Goal: Information Seeking & Learning: Learn about a topic

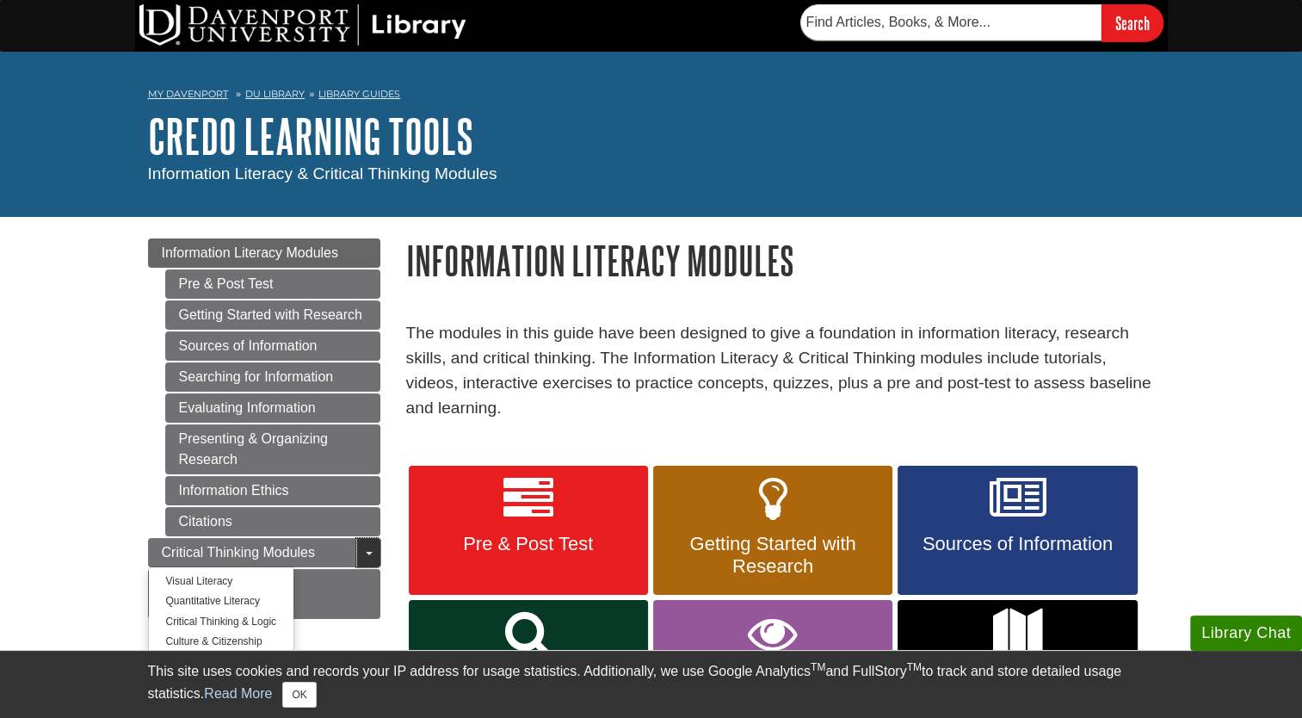
click at [368, 549] on link "Toggle Dropdown" at bounding box center [368, 552] width 24 height 29
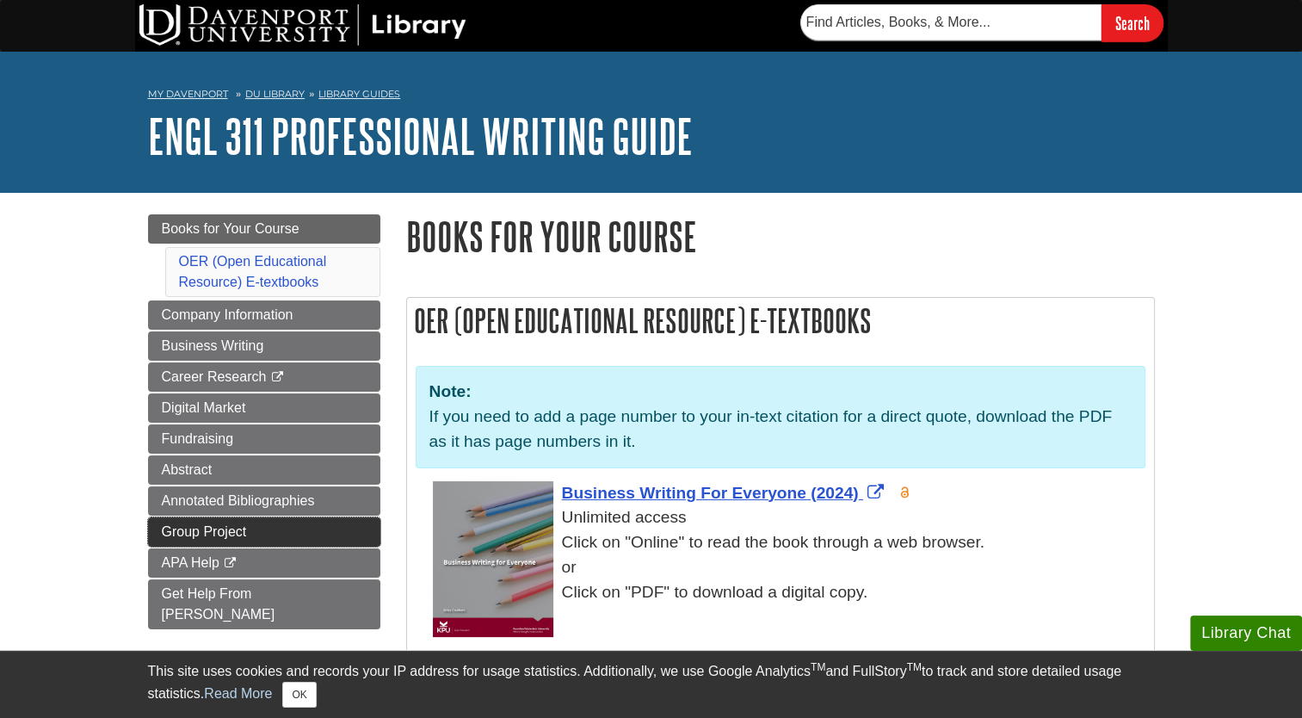
click at [246, 525] on link "Group Project" at bounding box center [264, 531] width 232 height 29
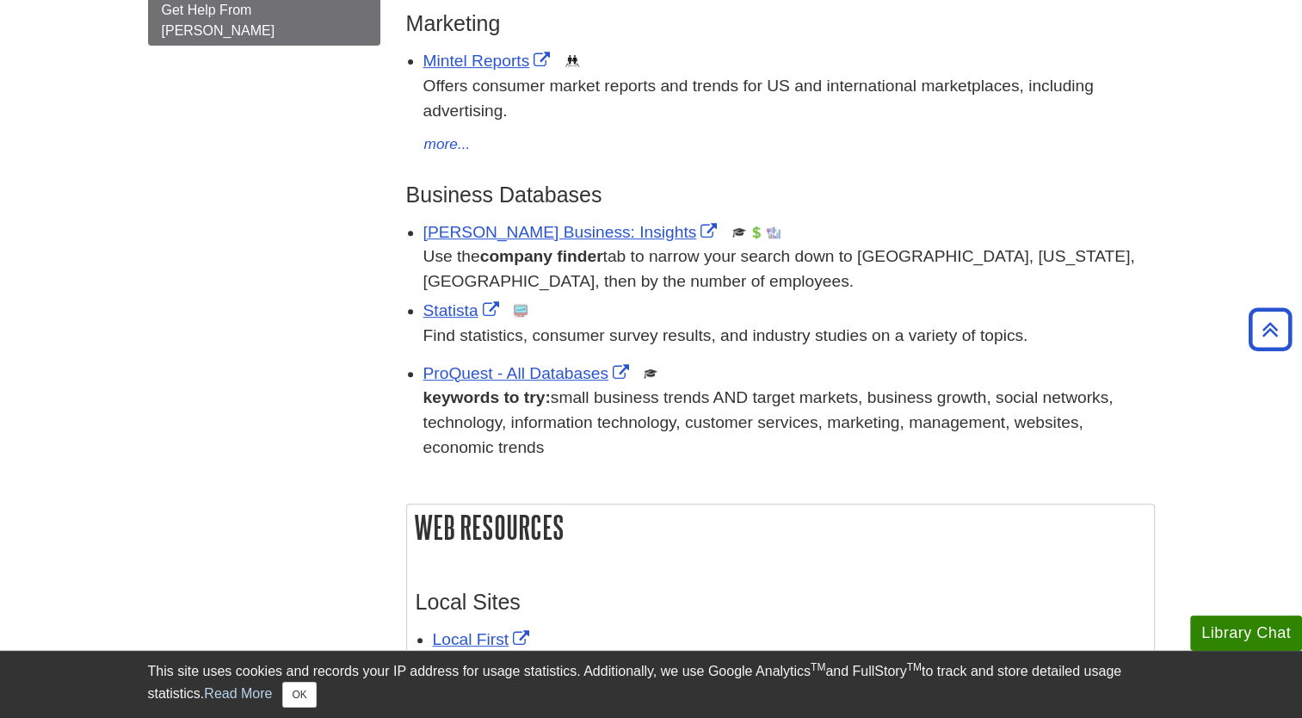
scroll to position [591, 0]
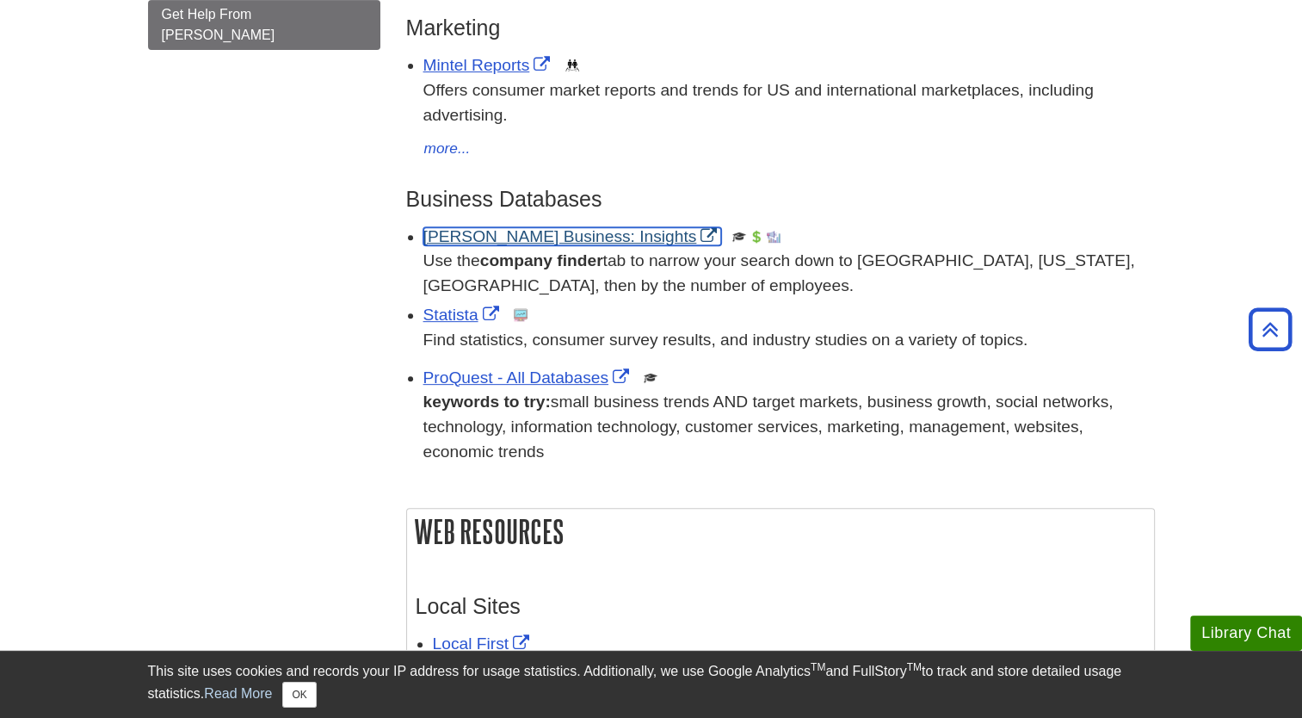
click at [510, 232] on link "Gale Business: Insights" at bounding box center [572, 236] width 299 height 18
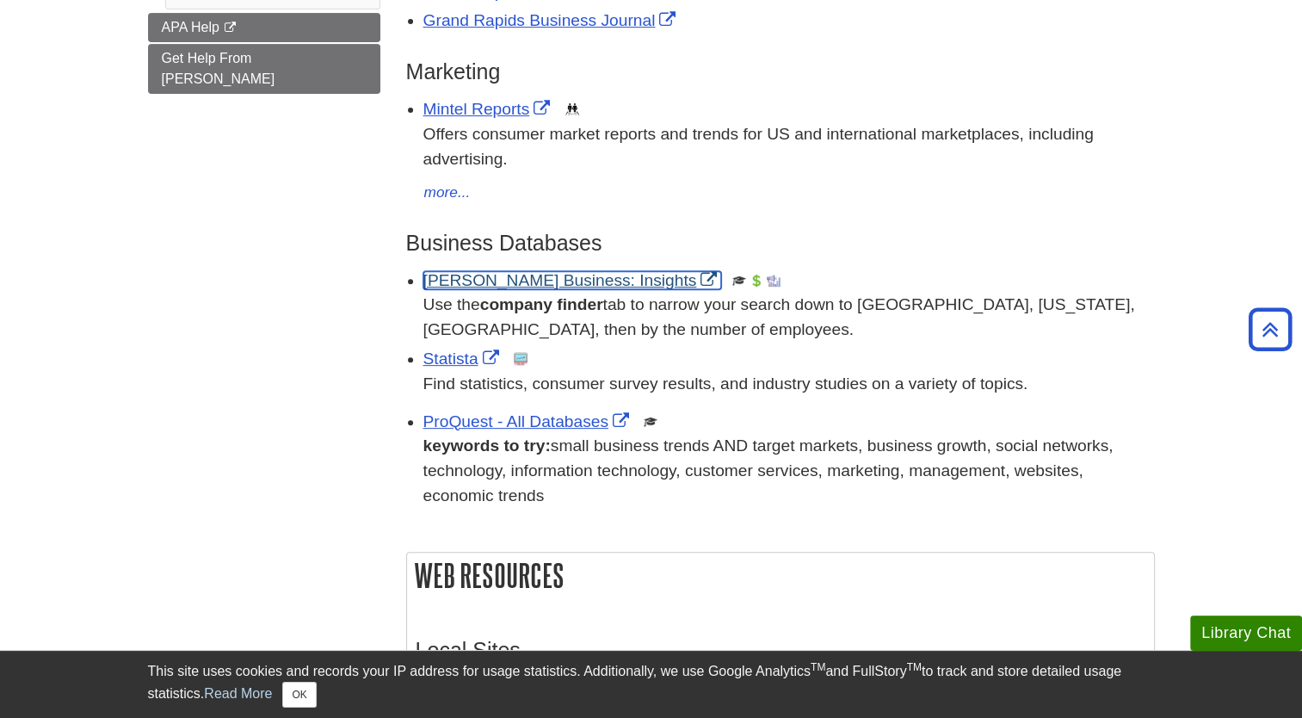
scroll to position [553, 0]
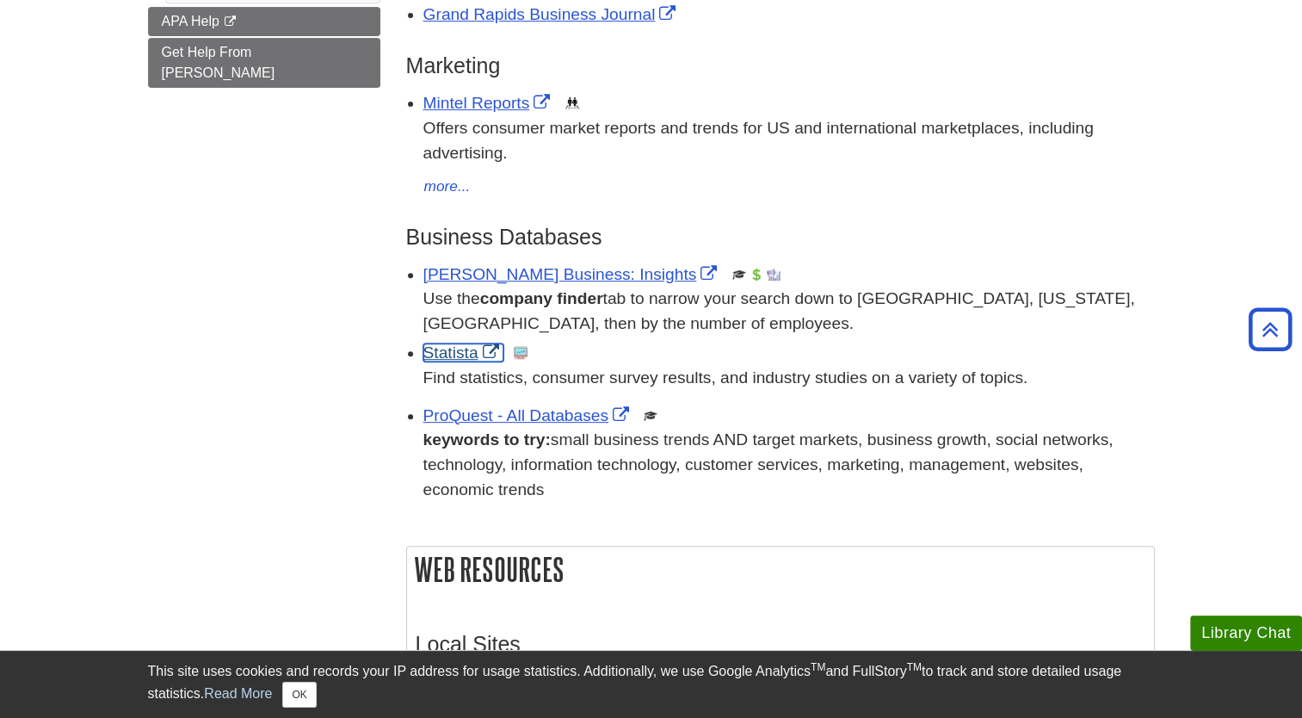
click at [456, 355] on link "Statista" at bounding box center [463, 352] width 80 height 18
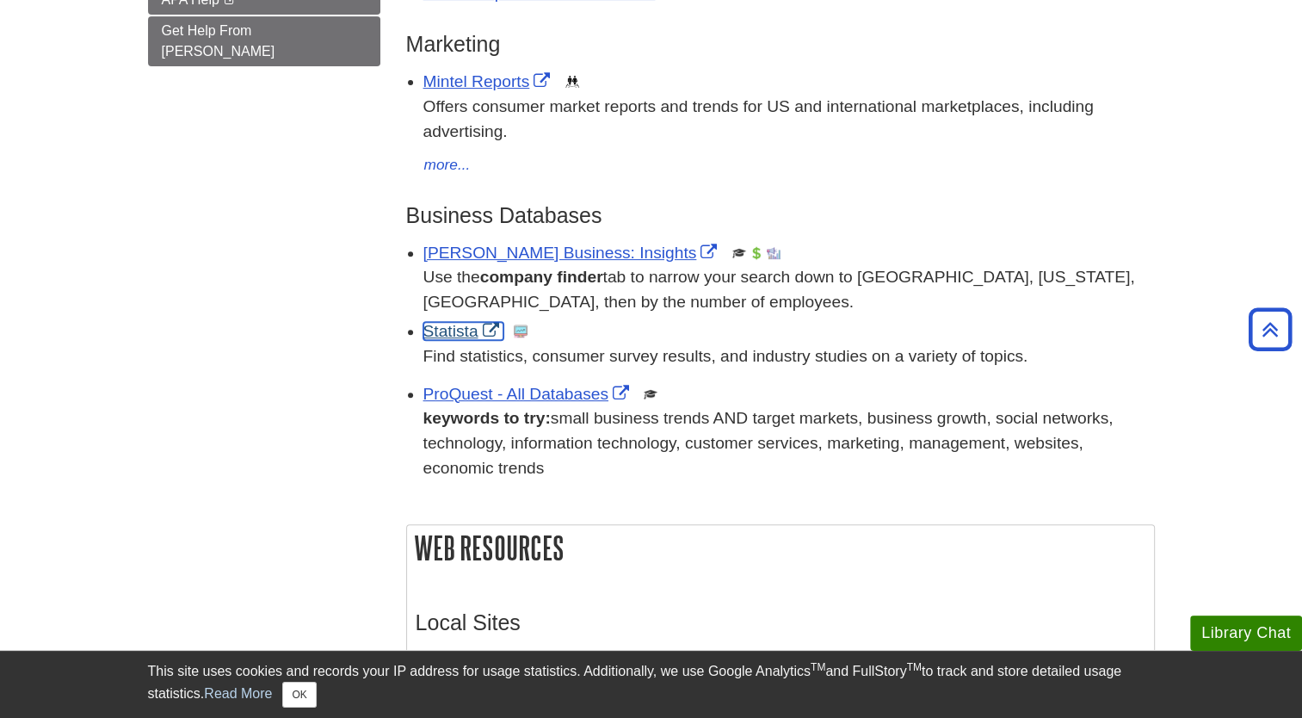
scroll to position [584, 0]
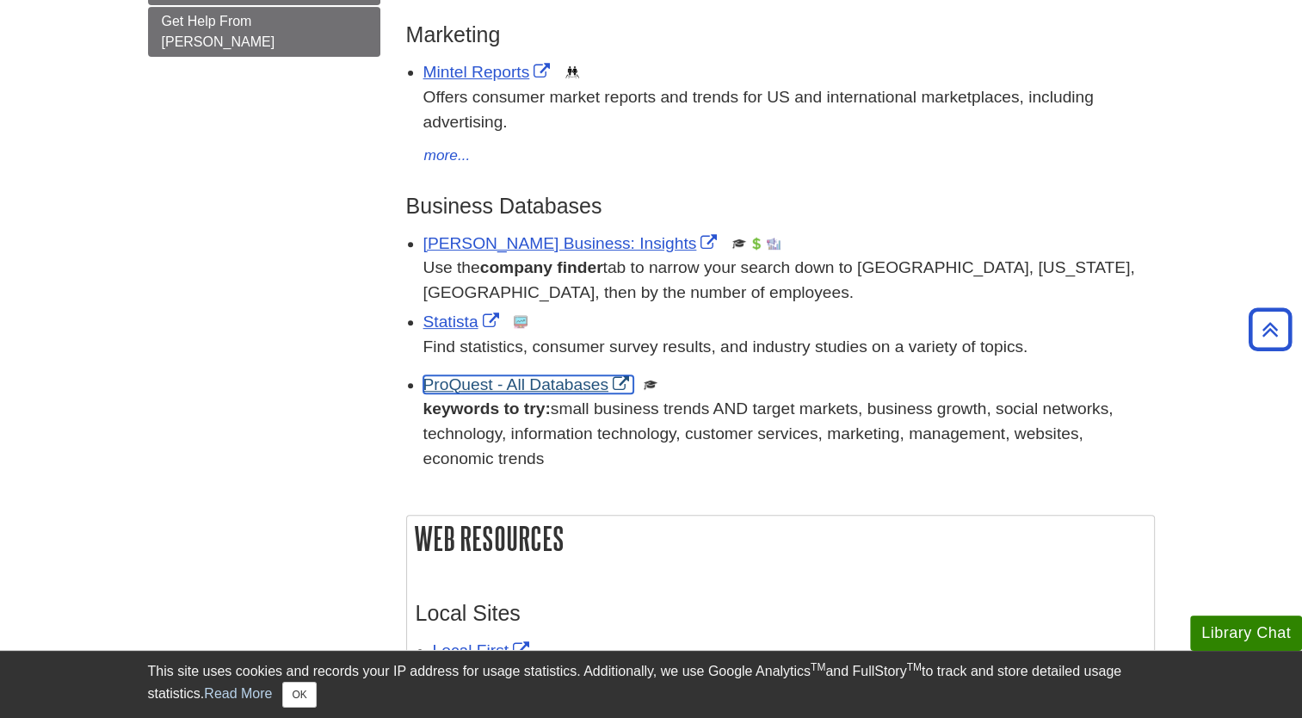
click at [534, 382] on link "ProQuest - All Databases" at bounding box center [528, 384] width 210 height 18
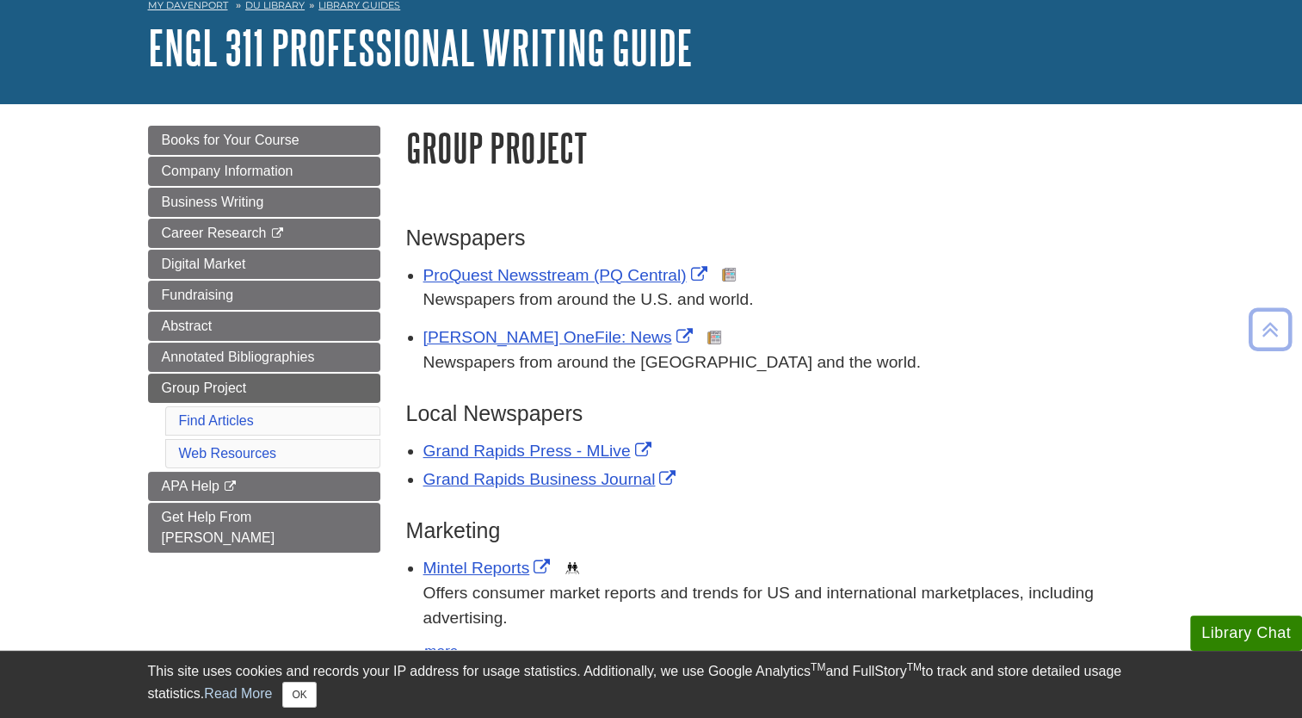
scroll to position [90, 0]
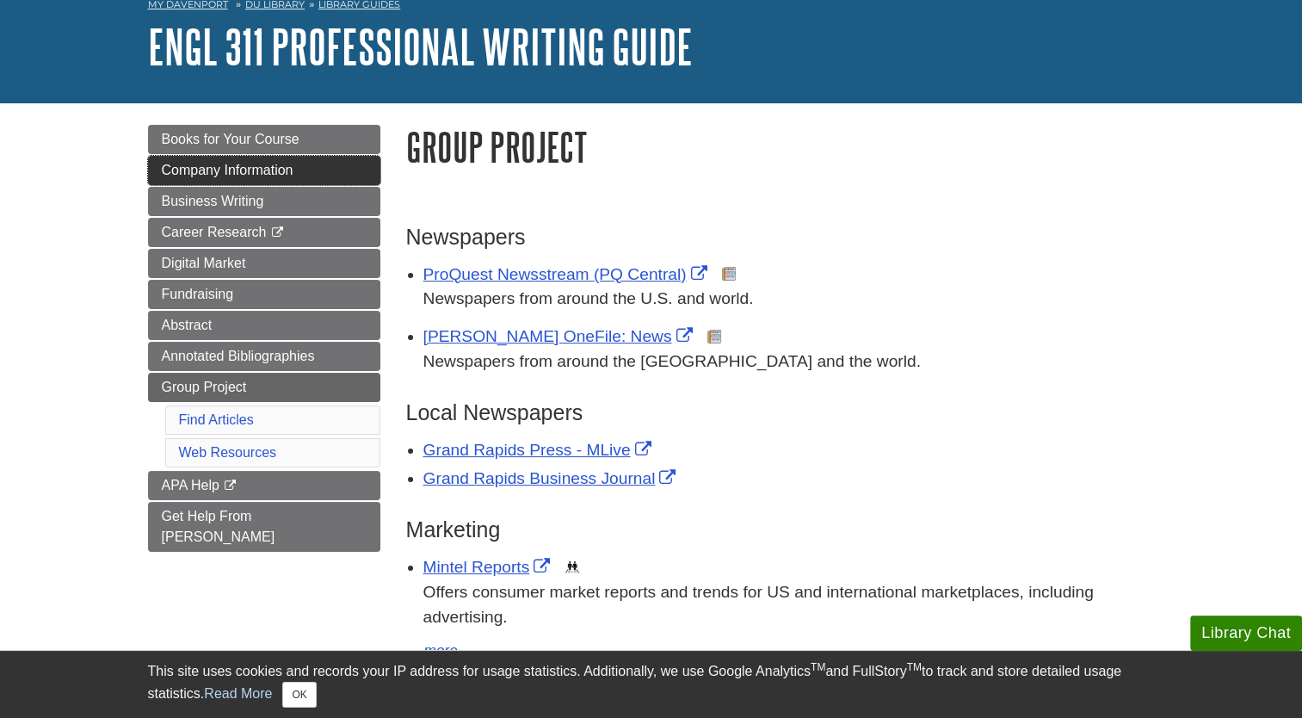
click at [330, 164] on link "Company Information" at bounding box center [264, 170] width 232 height 29
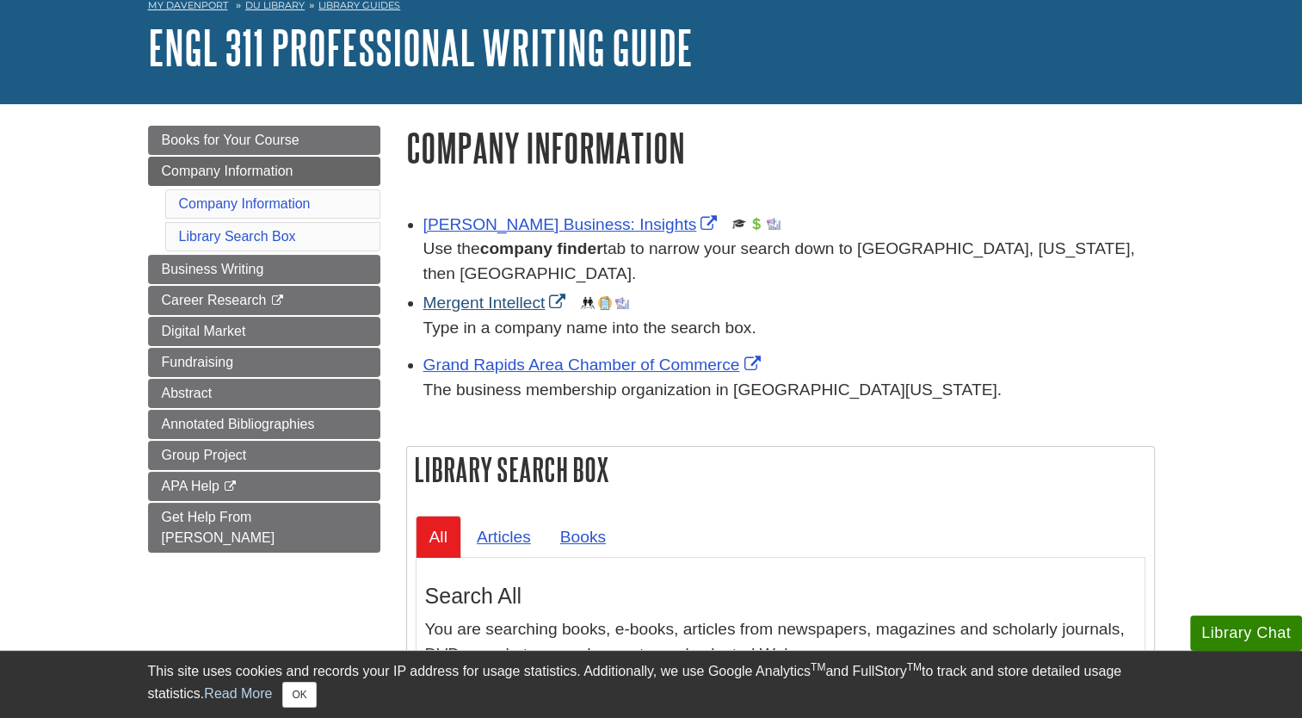
scroll to position [93, 0]
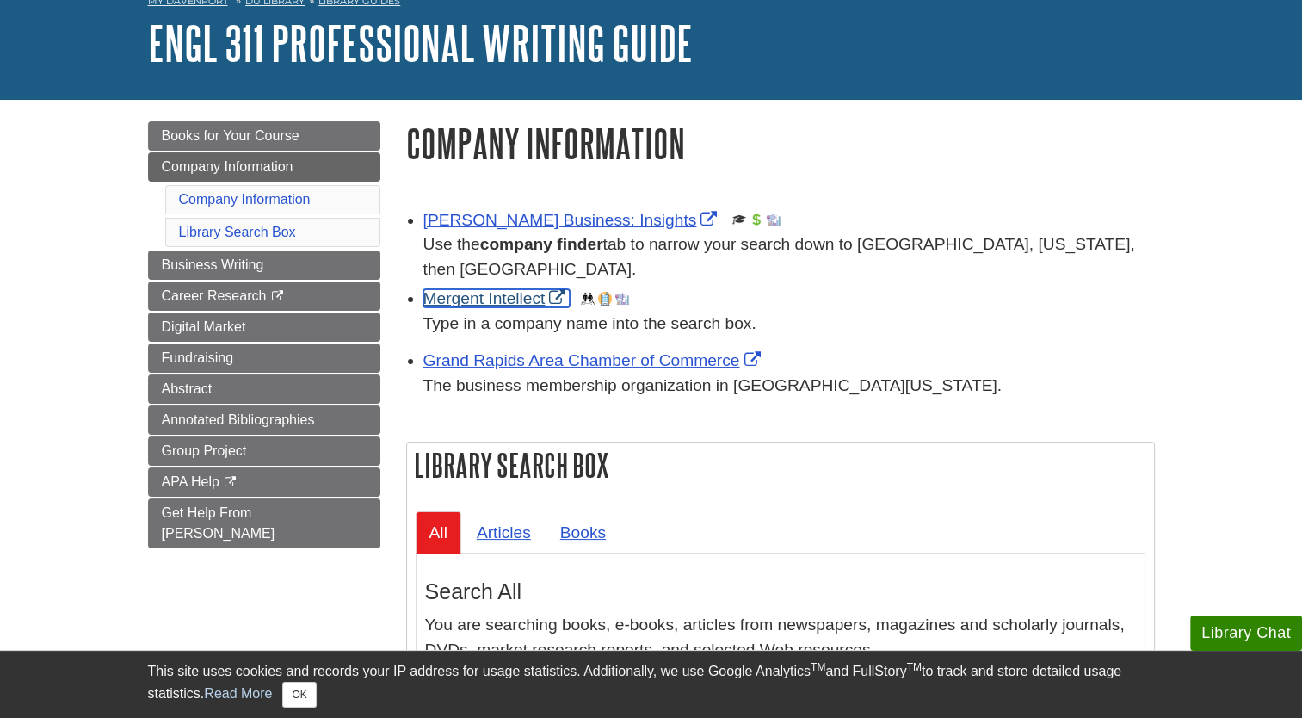
click at [497, 300] on link "Mergent Intellect" at bounding box center [496, 298] width 147 height 18
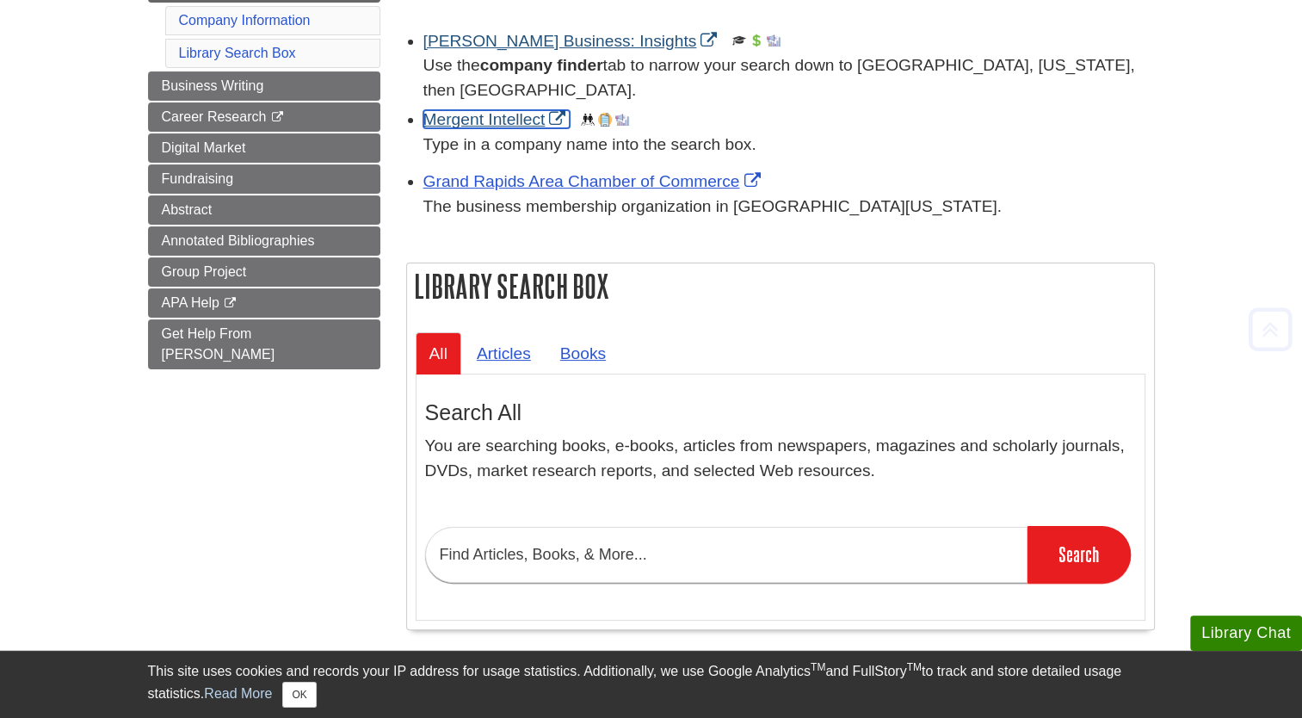
scroll to position [291, 0]
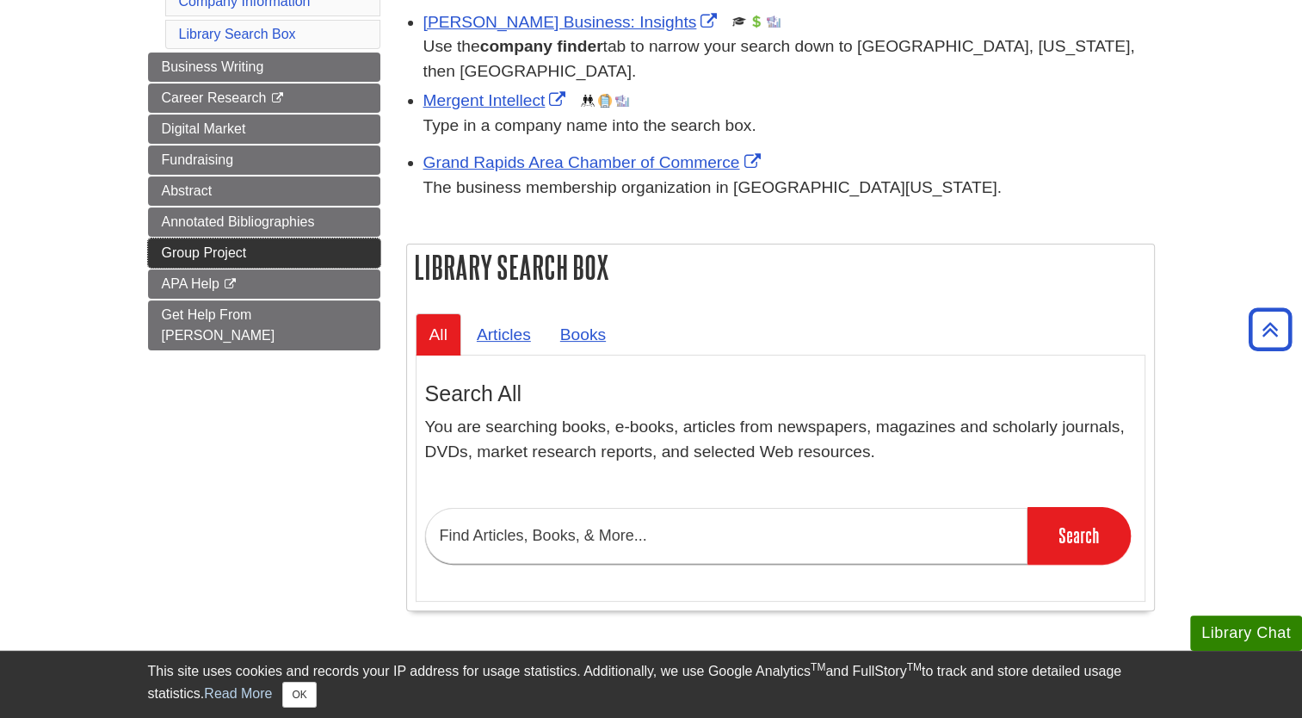
click at [260, 244] on link "Group Project" at bounding box center [264, 252] width 232 height 29
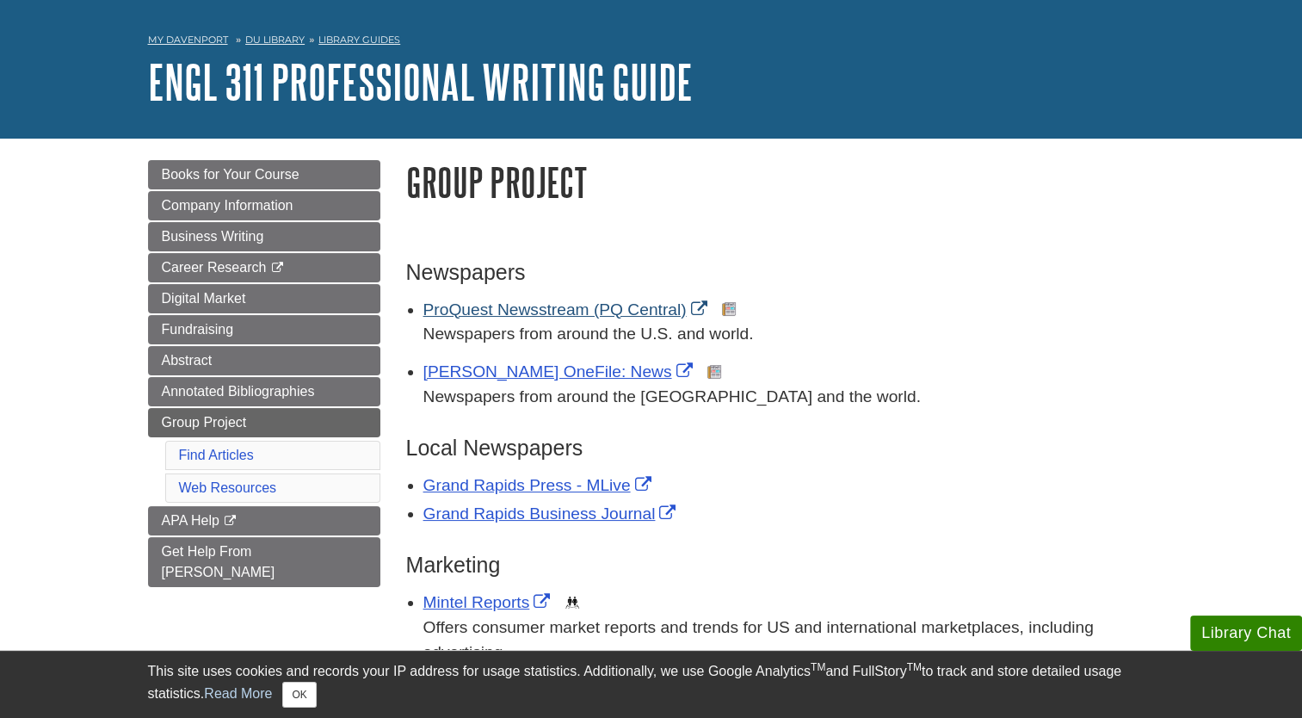
scroll to position [60, 0]
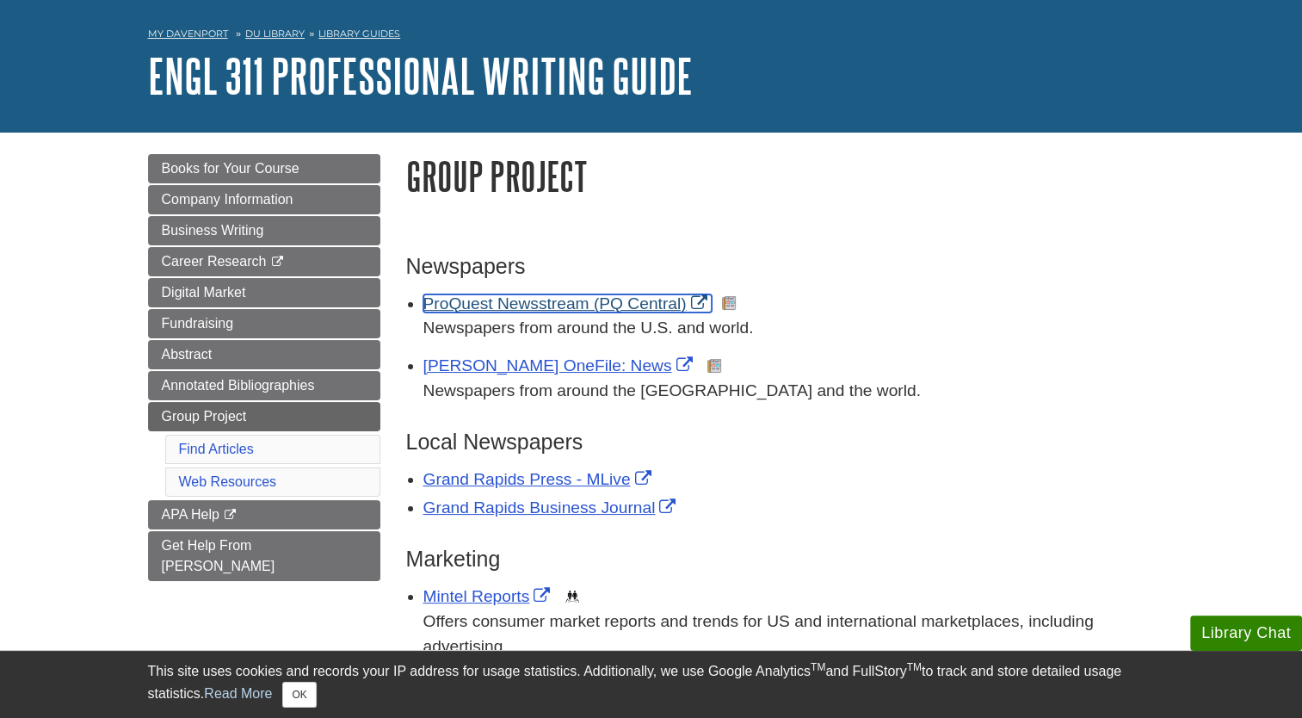
click at [526, 306] on link "ProQuest Newsstream (PQ Central)" at bounding box center [567, 303] width 288 height 18
click at [520, 308] on link "ProQuest Newsstream (PQ Central)" at bounding box center [567, 303] width 288 height 18
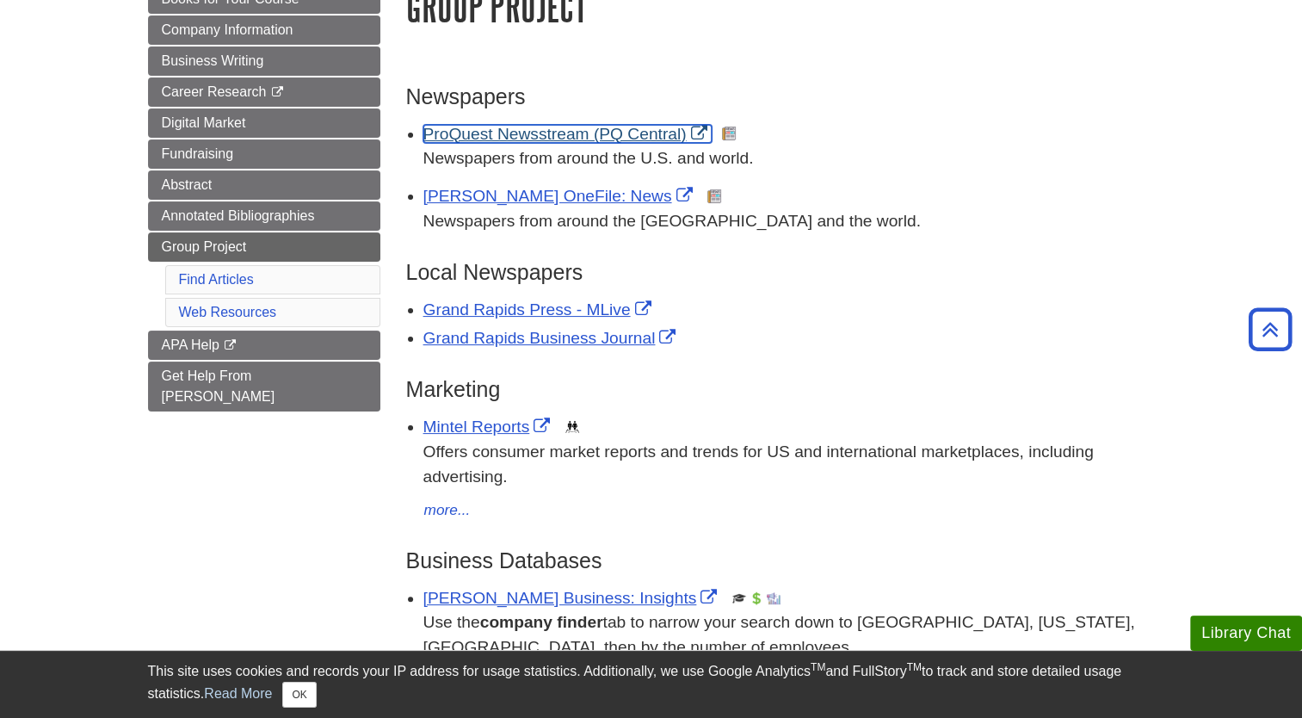
scroll to position [231, 0]
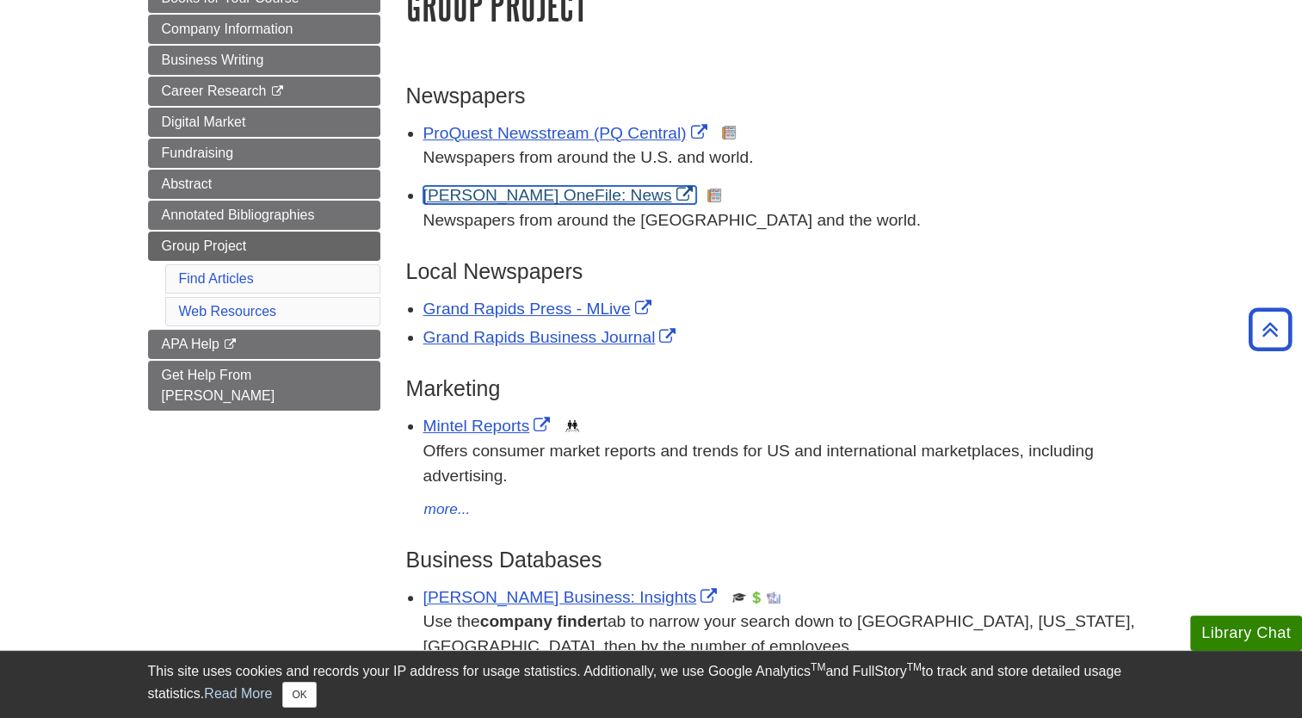
click at [492, 187] on link "[PERSON_NAME] OneFile: News" at bounding box center [560, 195] width 274 height 18
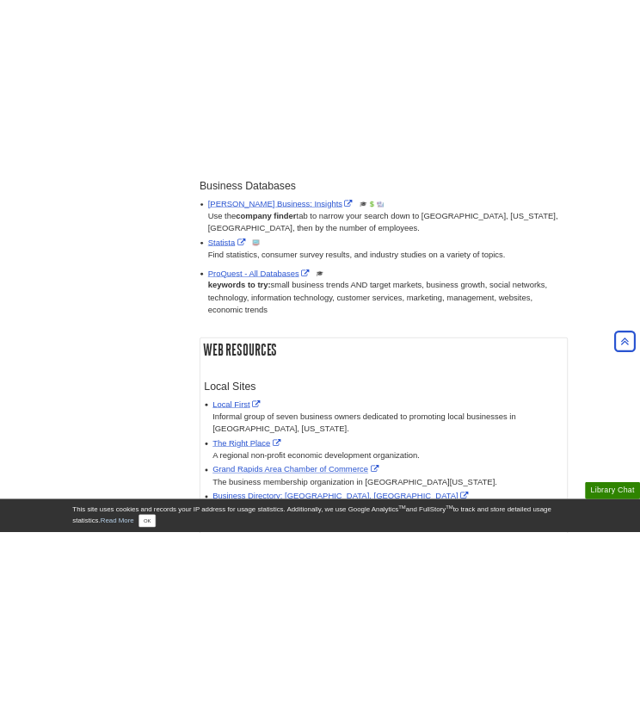
scroll to position [776, 0]
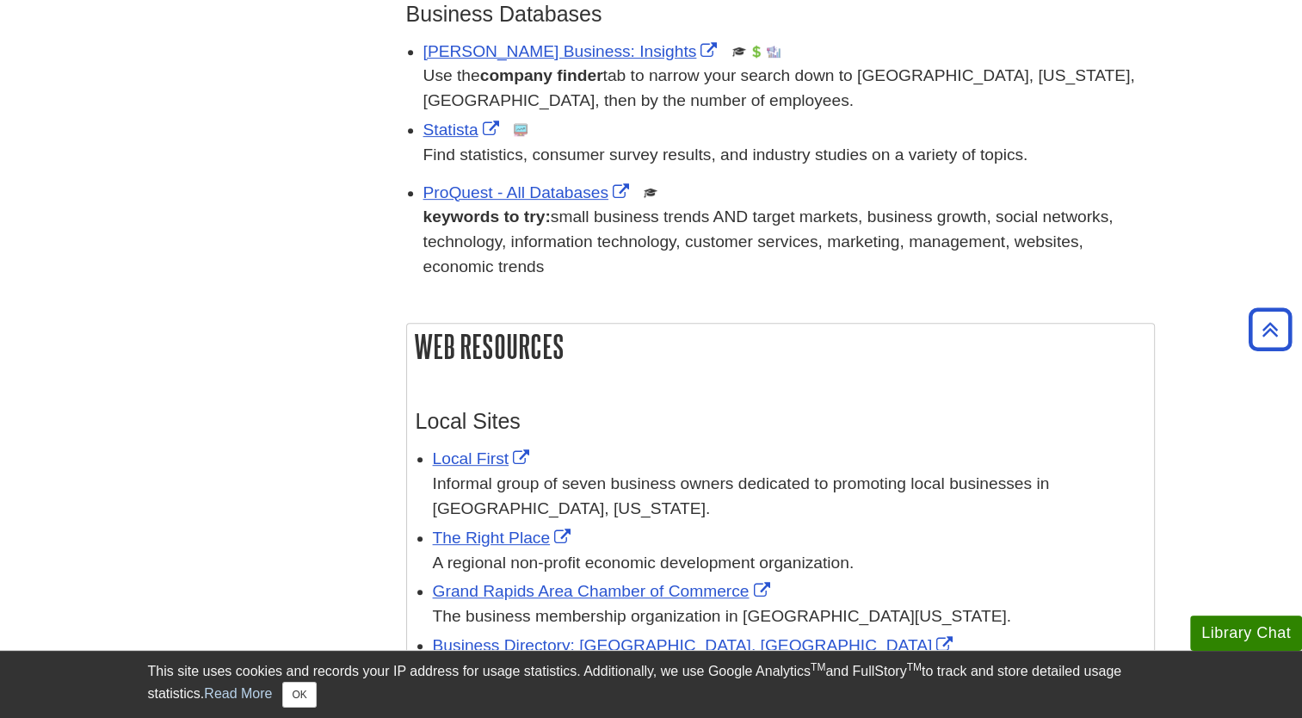
click at [527, 205] on div "keywords to try: small business trends AND target markets, business growth, soc…" at bounding box center [789, 242] width 732 height 74
click at [513, 190] on link "ProQuest - All Databases" at bounding box center [528, 192] width 210 height 18
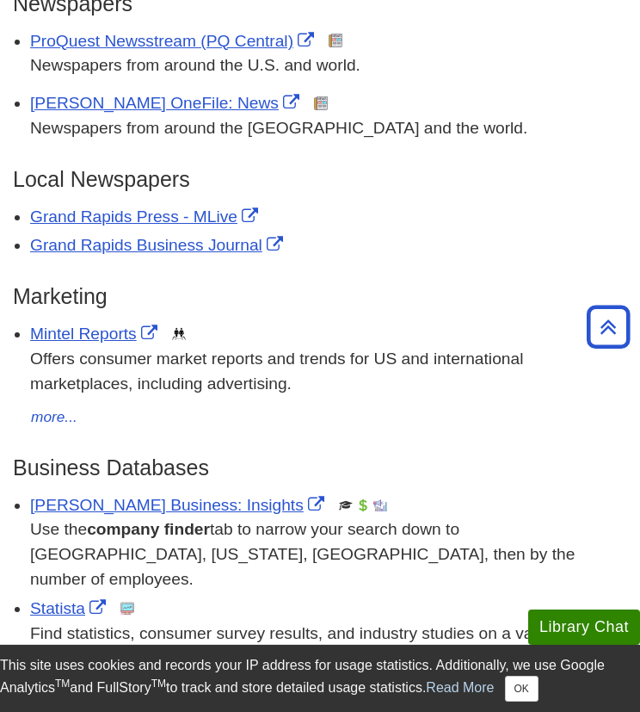
click at [289, 54] on p "Newspapers from around the U.S. and world." at bounding box center [328, 65] width 597 height 25
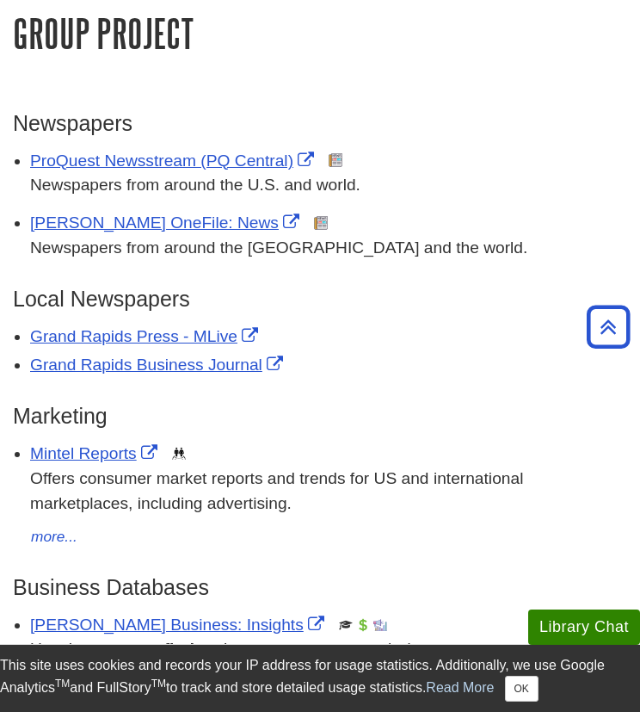
scroll to position [653, 0]
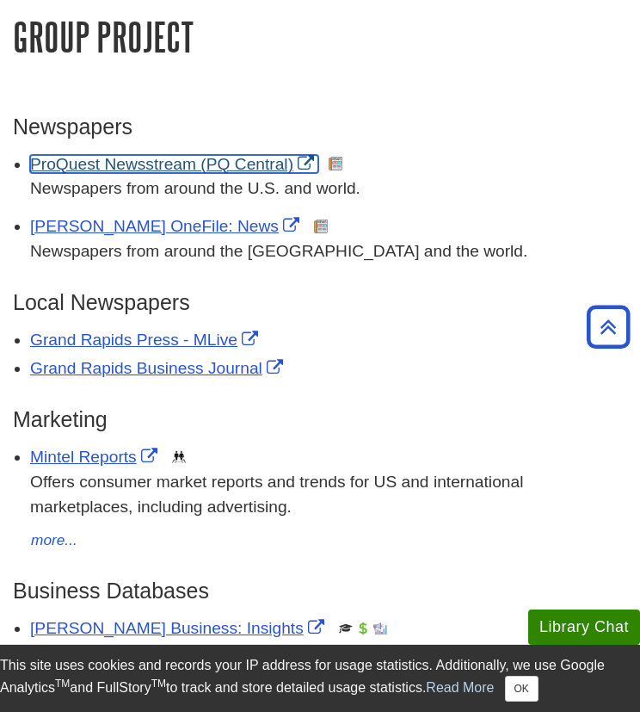
click at [152, 157] on link "ProQuest Newsstream (PQ Central)" at bounding box center [174, 164] width 288 height 18
